Goal: Subscribe to service/newsletter

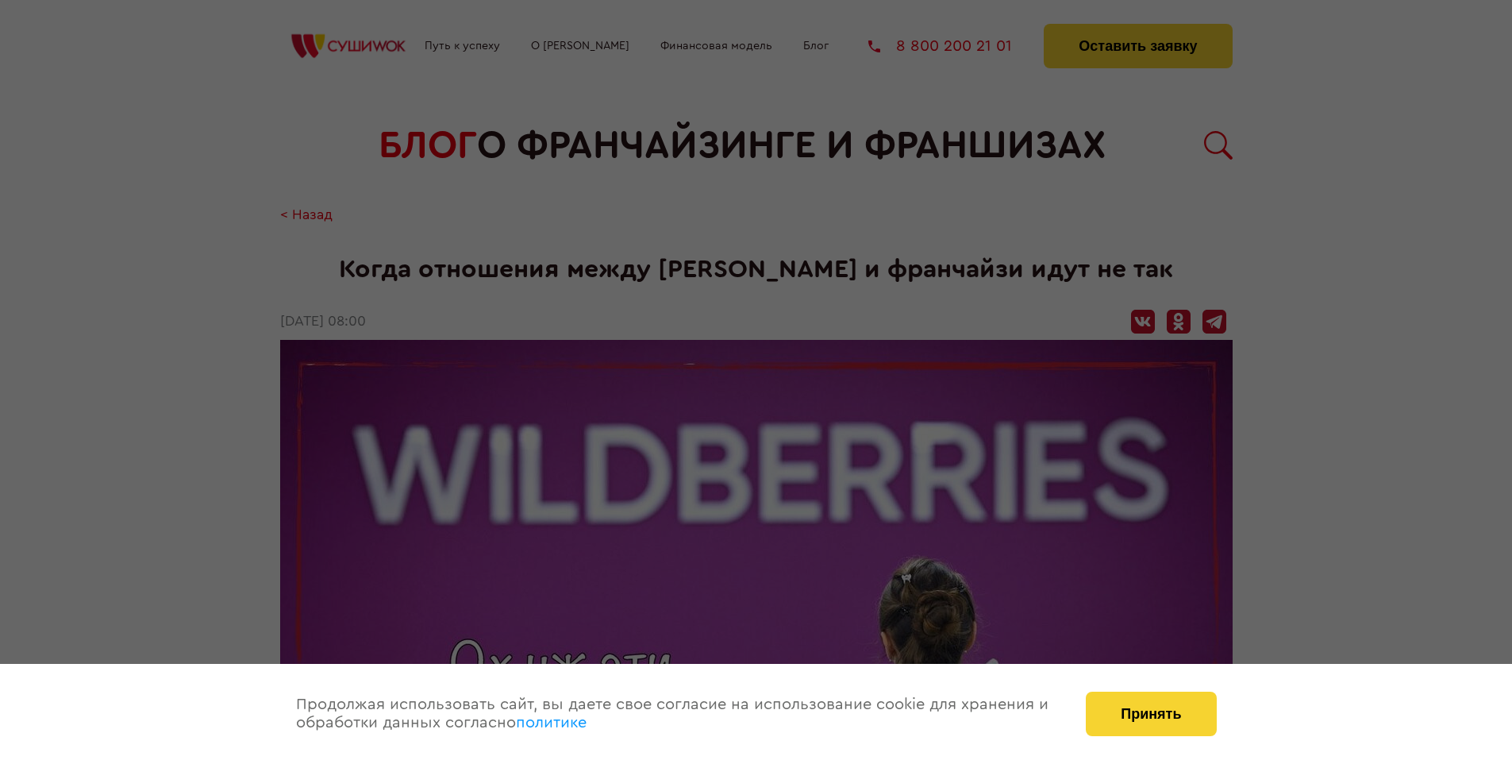
scroll to position [2280, 0]
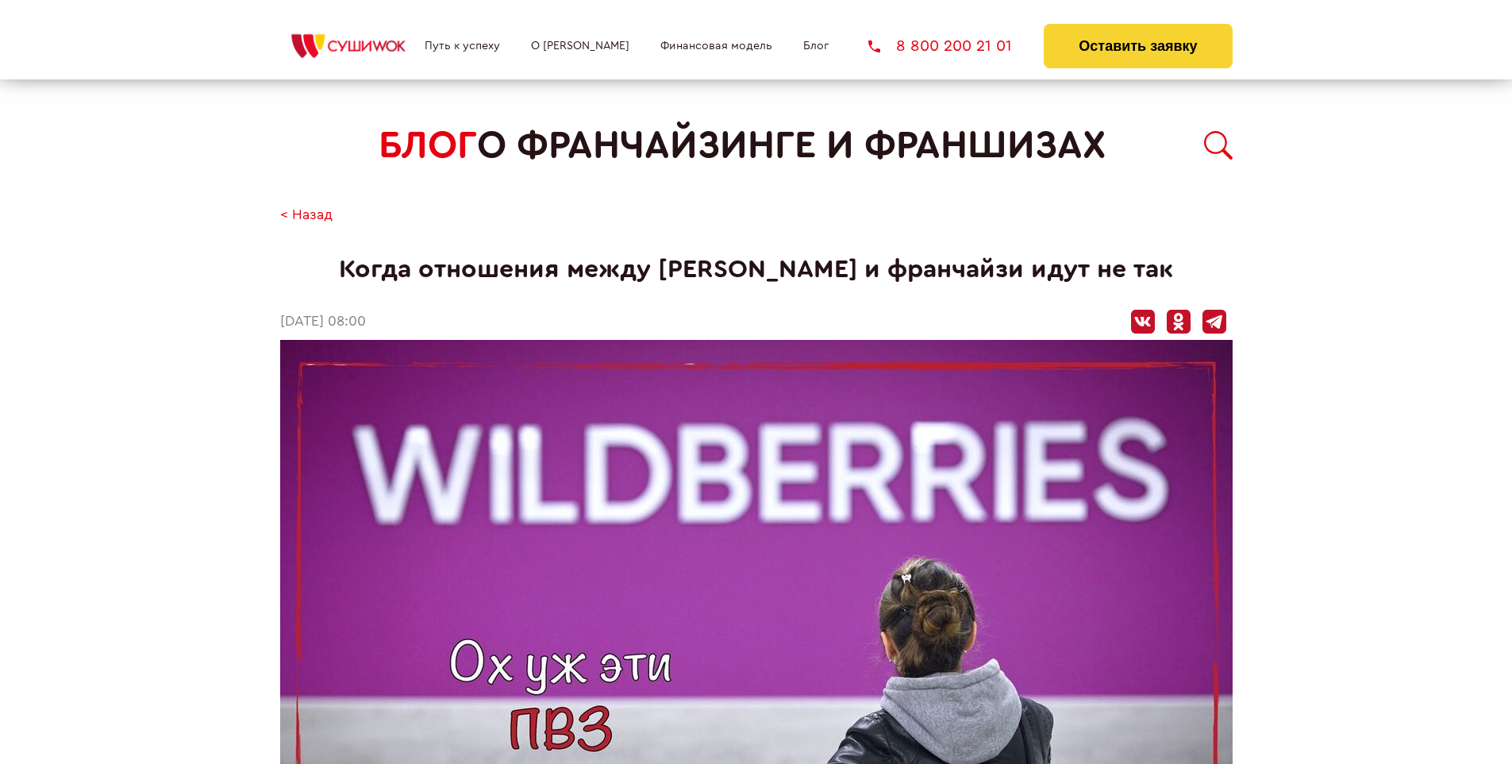
scroll to position [2280, 0]
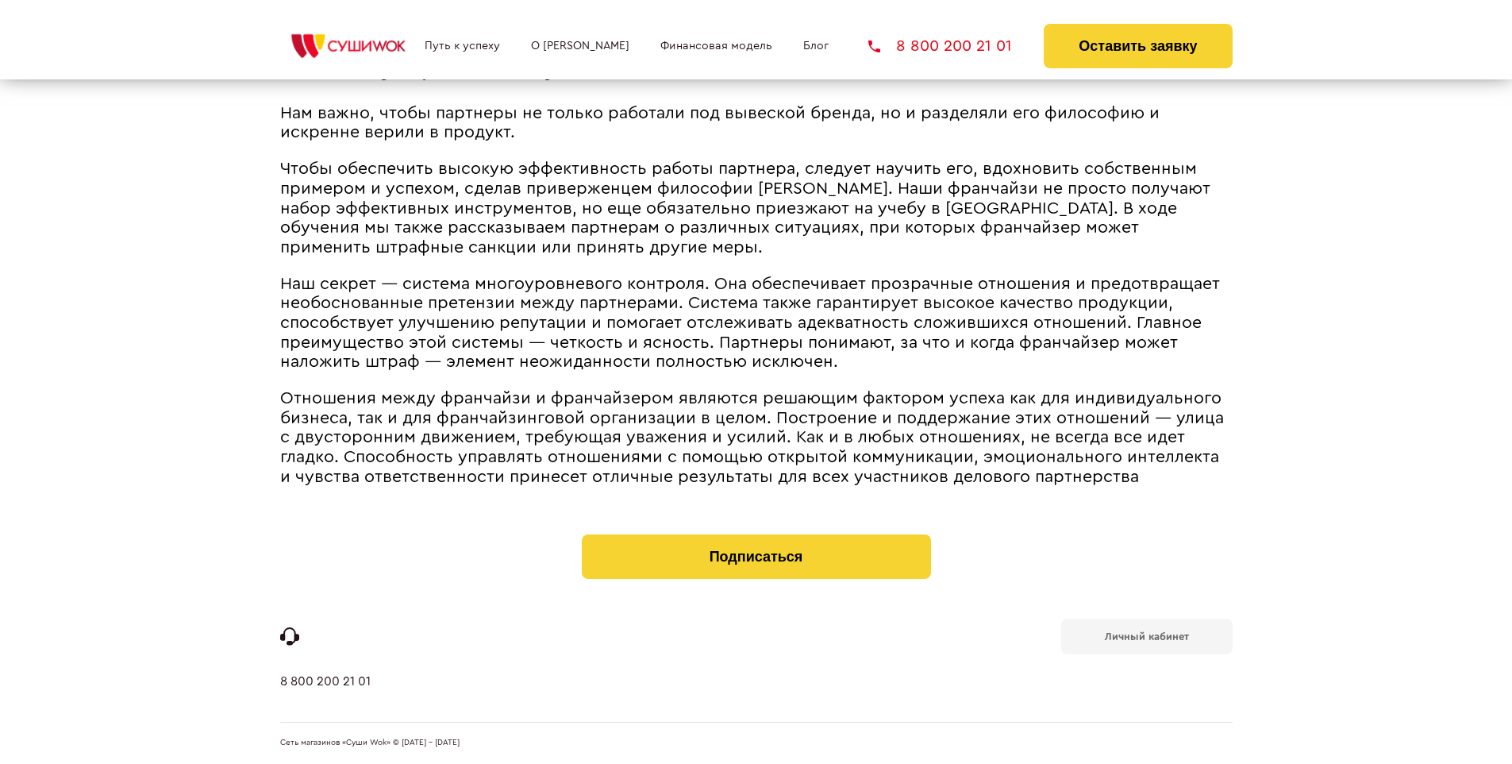
click at [1146, 635] on b "Личный кабинет" at bounding box center [1147, 636] width 84 height 10
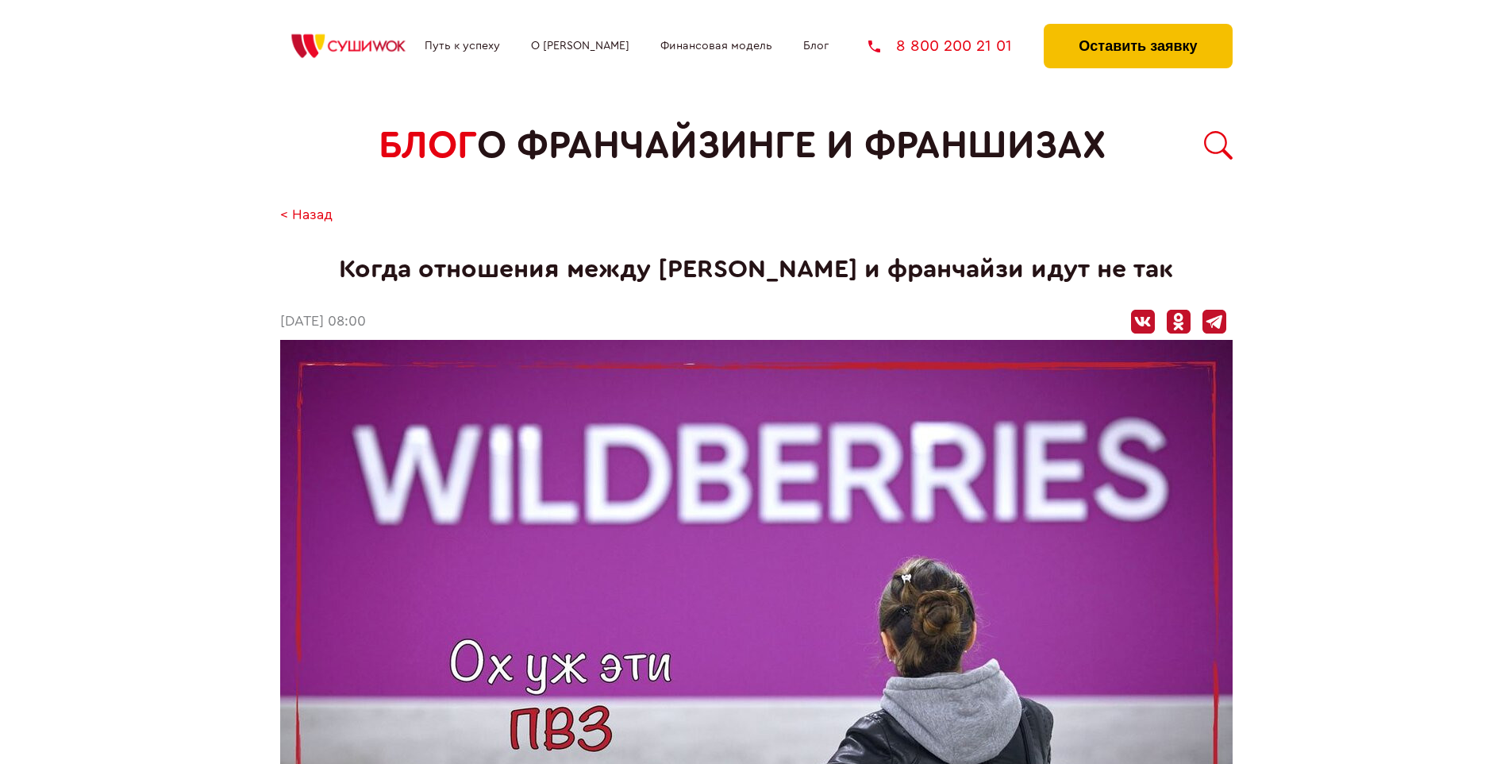
click at [1137, 28] on button "Оставить заявку" at bounding box center [1138, 46] width 188 height 44
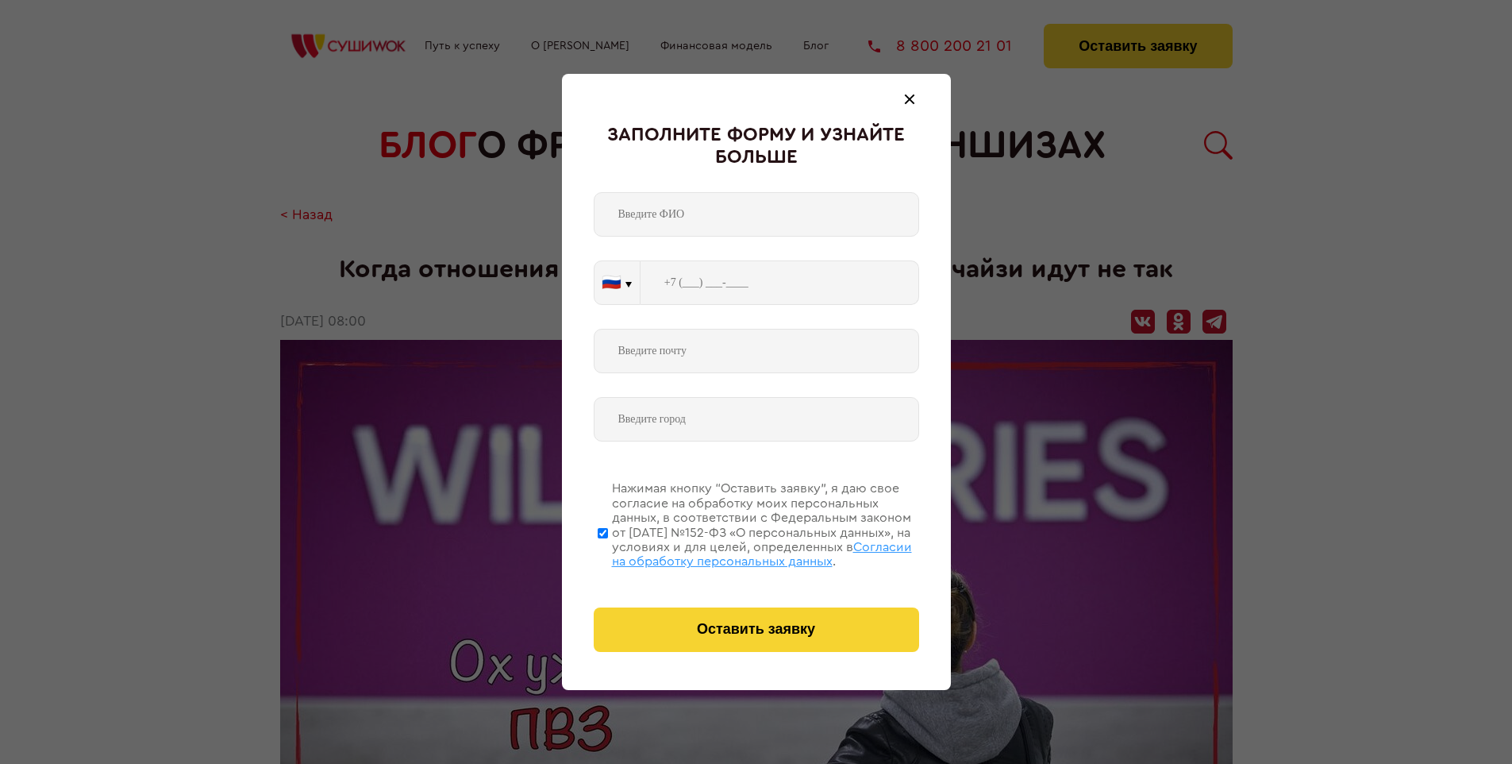
click at [736, 552] on span "Согласии на обработку персональных данных" at bounding box center [762, 553] width 300 height 27
click at [608, 552] on input "Нажимая кнопку “Оставить заявку”, я даю свое согласие на обработку моих персона…" at bounding box center [603, 532] width 10 height 127
checkbox input "false"
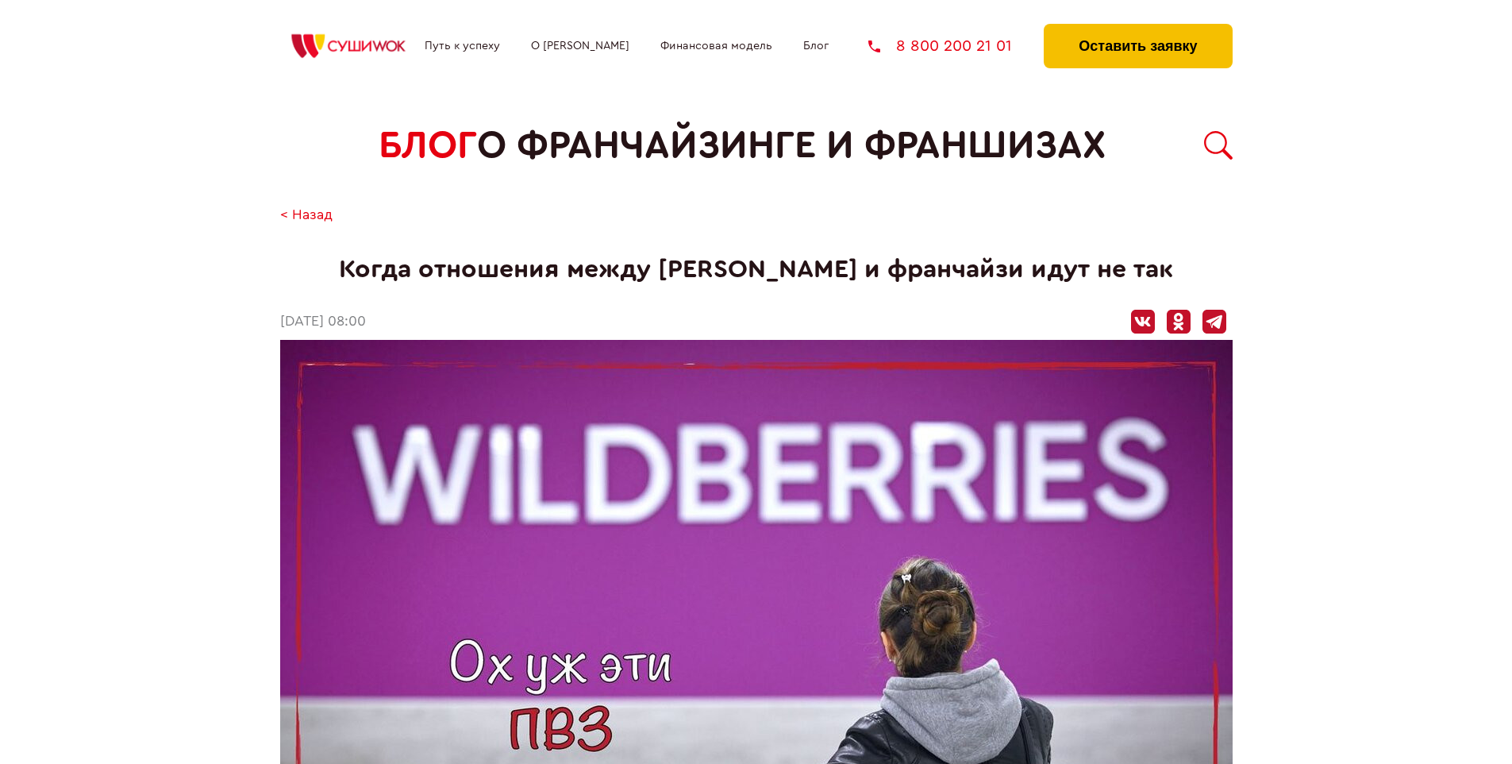
click at [1137, 28] on button "Оставить заявку" at bounding box center [1138, 46] width 188 height 44
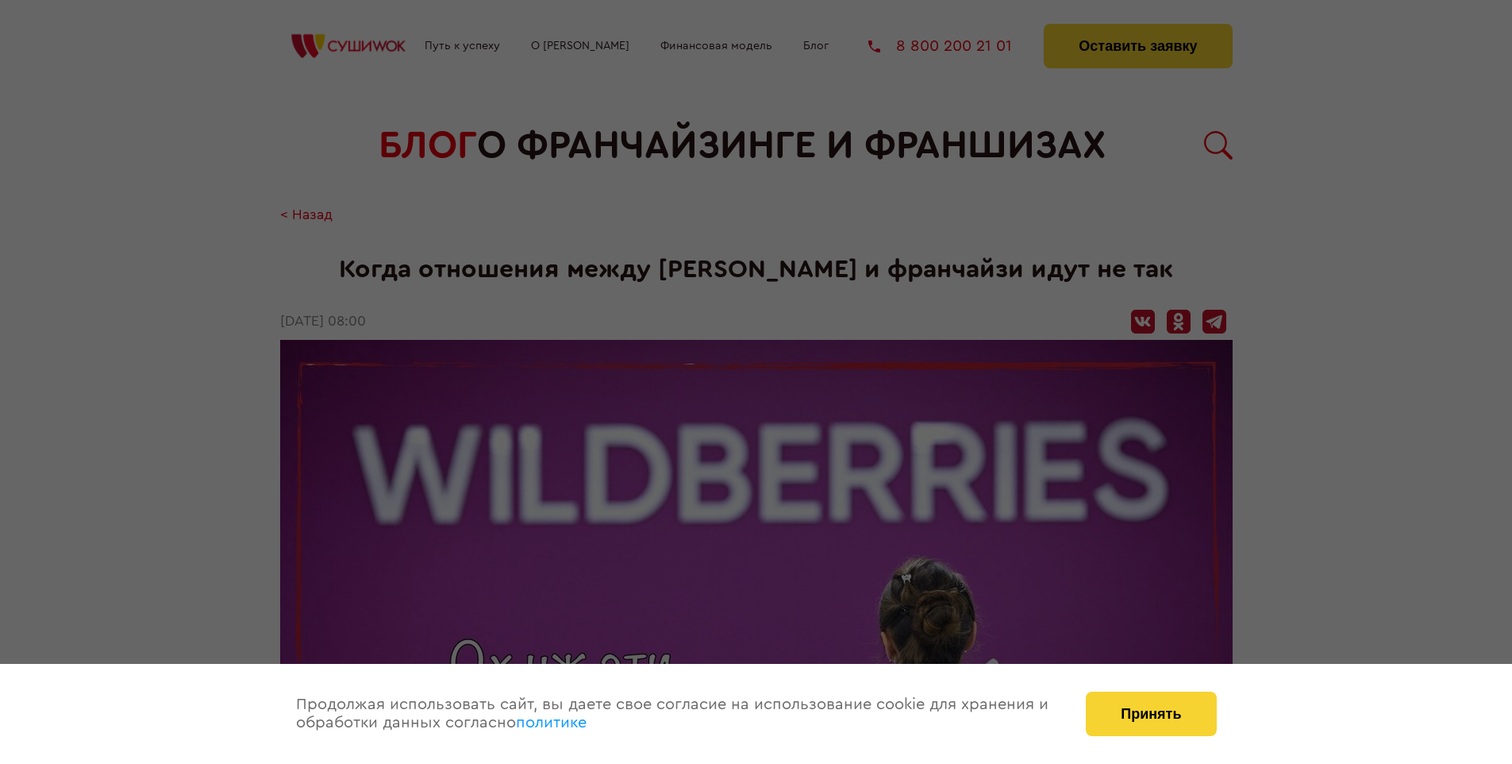
scroll to position [2280, 0]
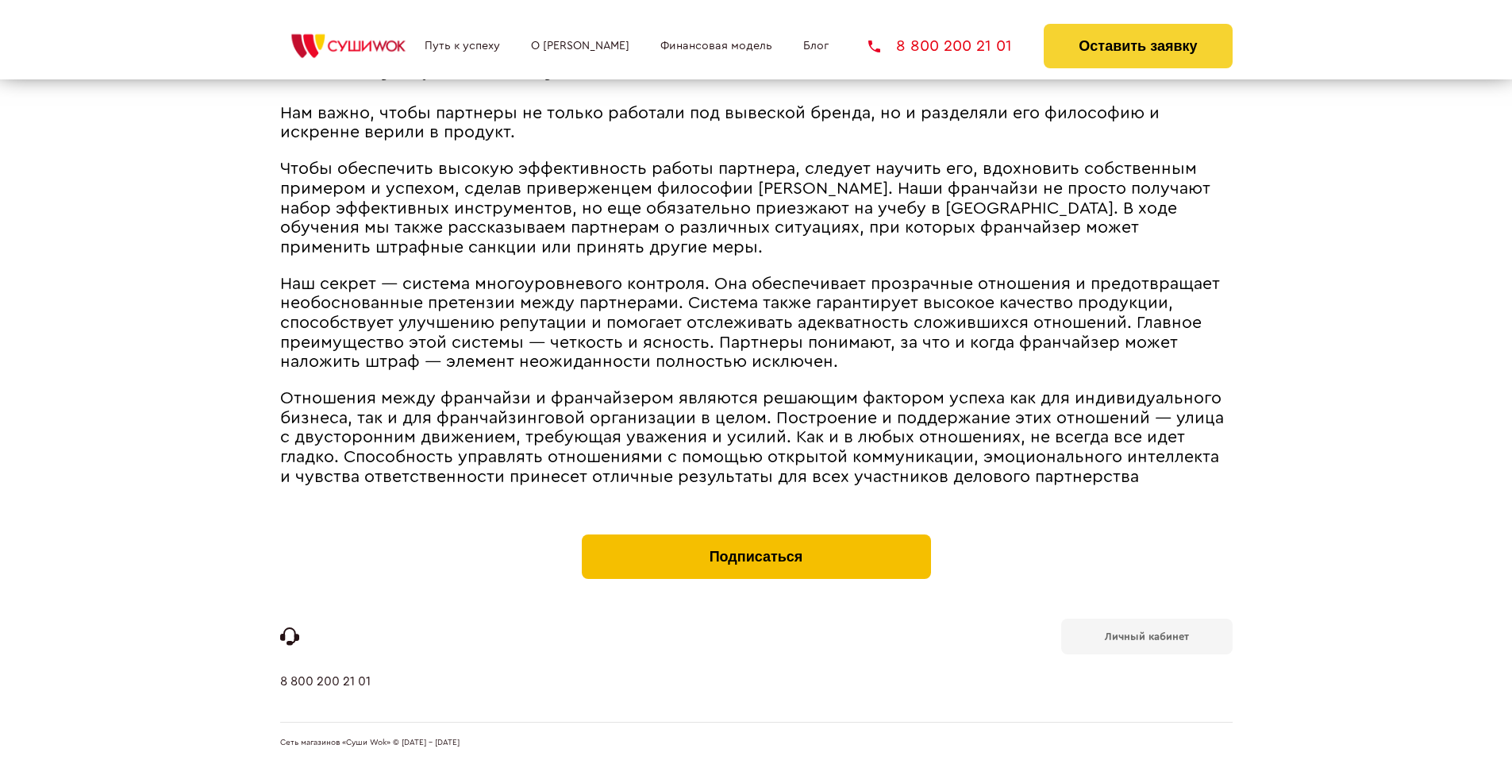
click at [756, 538] on button "Подписаться" at bounding box center [756, 556] width 349 height 44
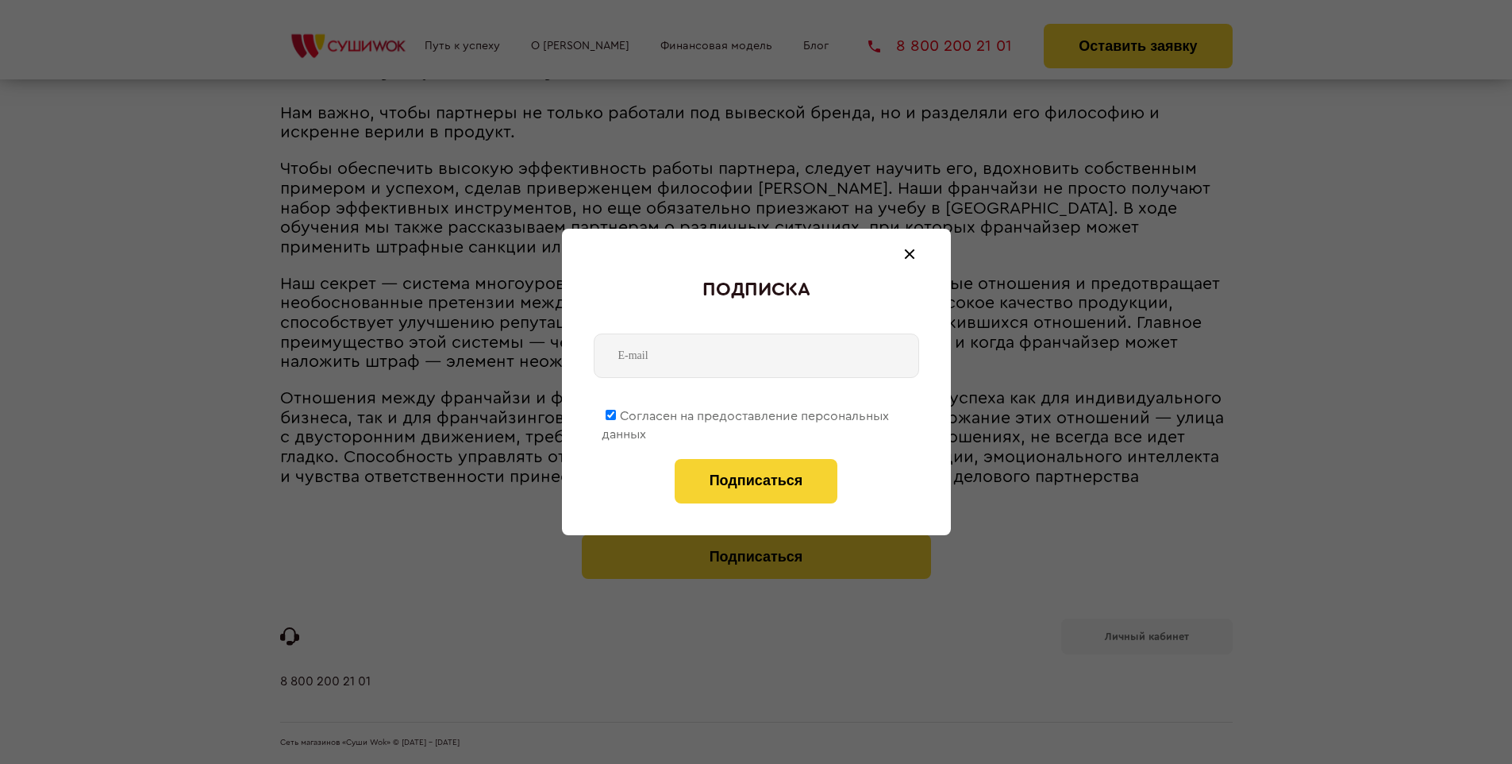
click at [746, 413] on span "Согласен на предоставление персональных данных" at bounding box center [745, 425] width 287 height 31
click at [616, 413] on input "Согласен на предоставление персональных данных" at bounding box center [611, 415] width 10 height 10
checkbox input "false"
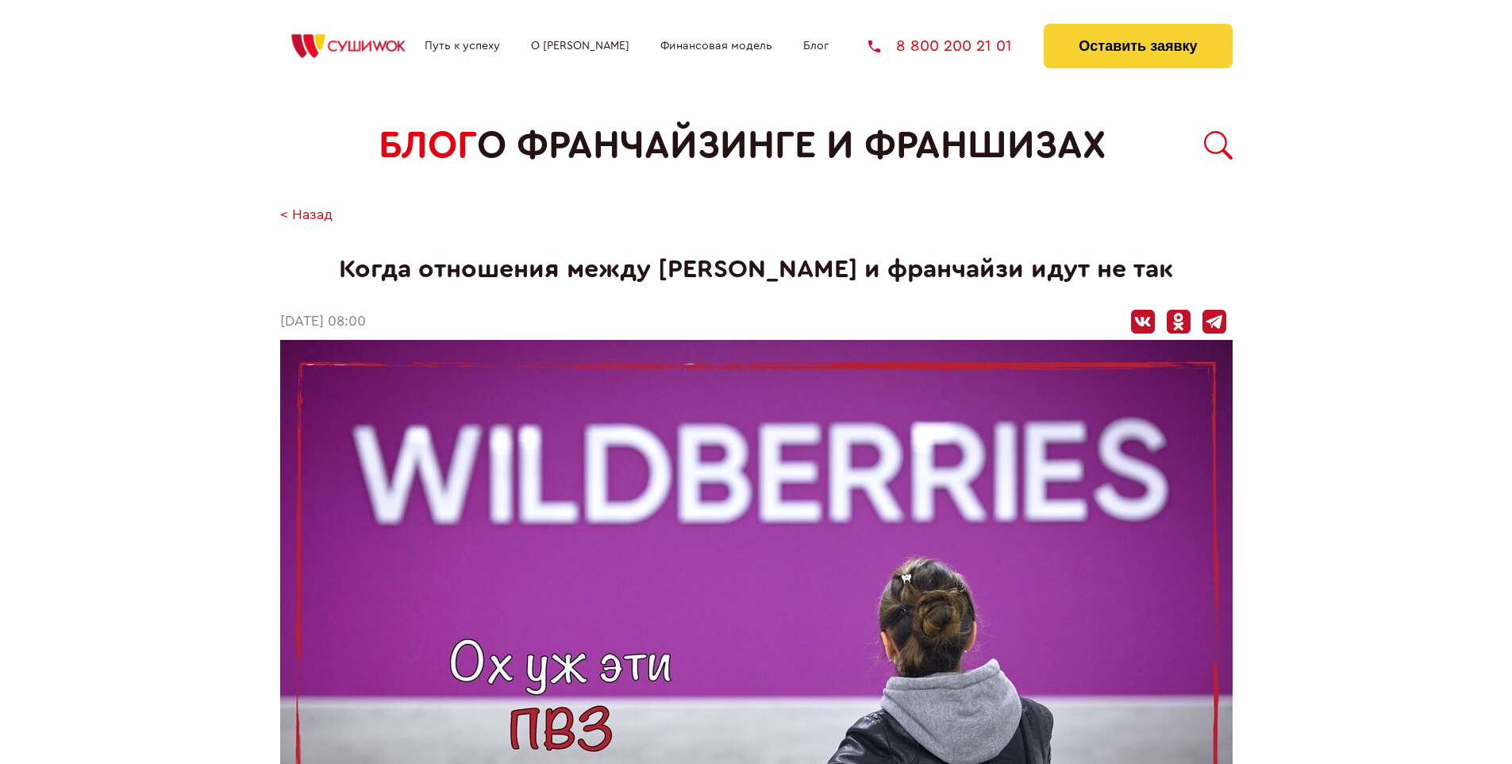
scroll to position [2280, 0]
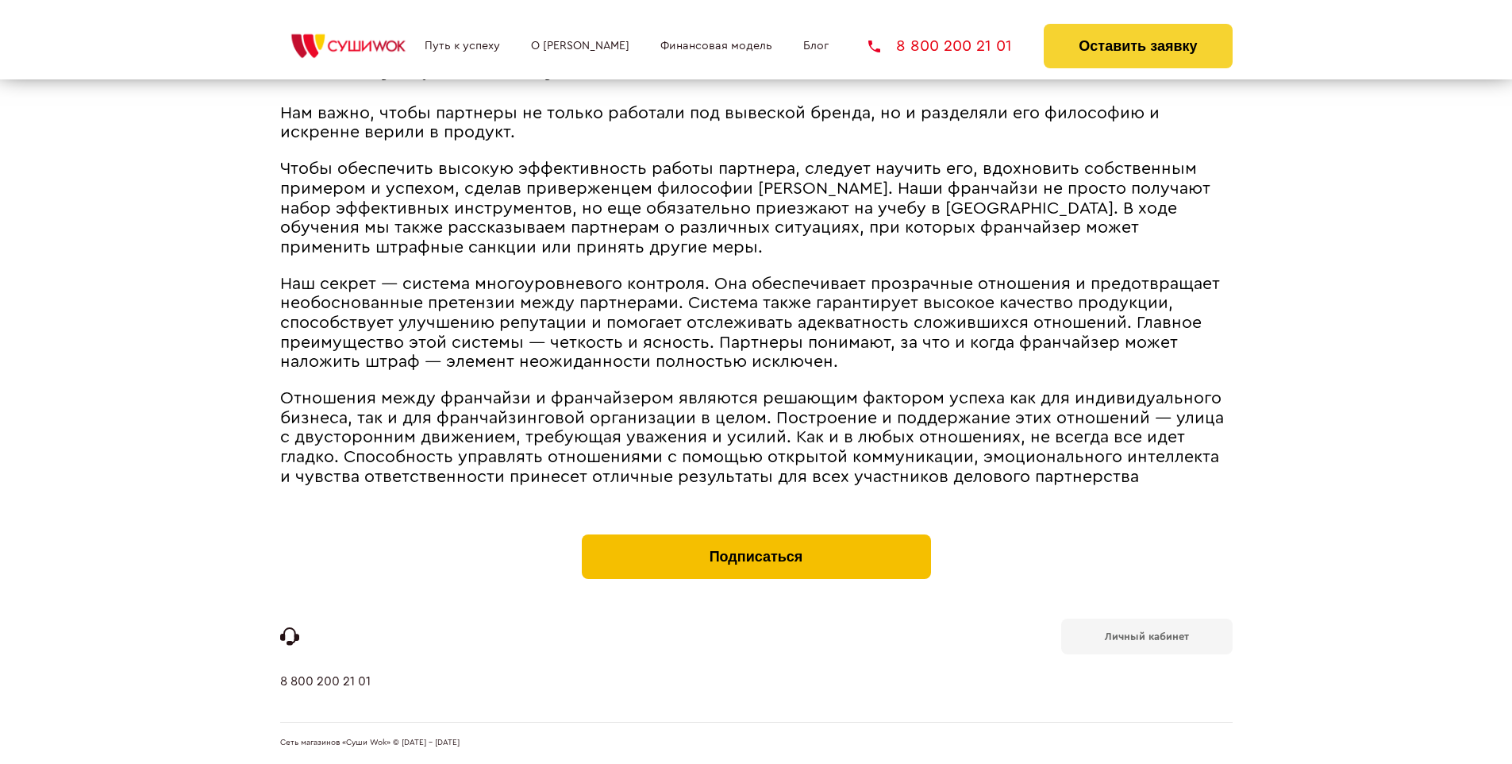
click at [756, 538] on button "Подписаться" at bounding box center [756, 556] width 349 height 44
